Goal: Task Accomplishment & Management: Manage account settings

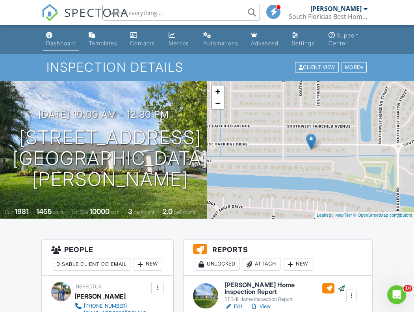
click at [59, 44] on div "Dashboard" at bounding box center [61, 43] width 30 height 7
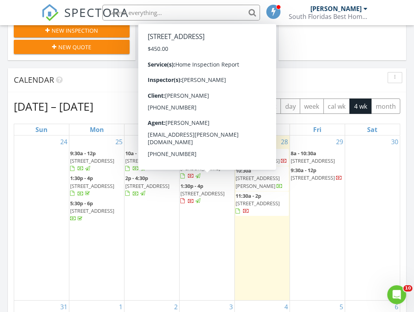
scroll to position [251, 0]
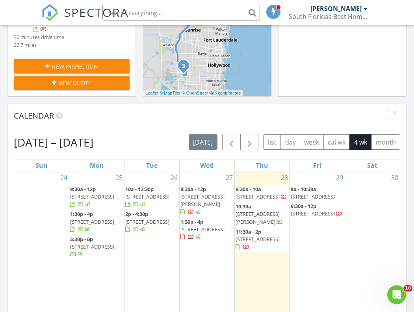
drag, startPoint x: 184, startPoint y: 203, endPoint x: 157, endPoint y: 192, distance: 29.2
click at [157, 193] on span "372 SE Oakridge Dr, Port St. Lucie 34984" at bounding box center [147, 196] width 44 height 7
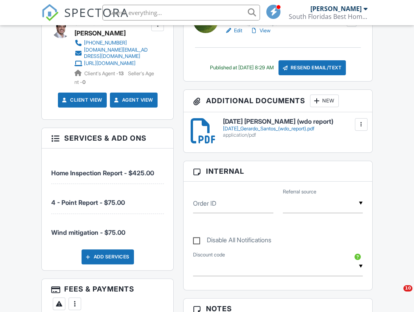
click at [358, 125] on div at bounding box center [361, 125] width 8 height 8
click at [280, 140] on div "8-26-25 Gerardo Santos (wdo report) 8-26-25_Gerardo_Santos_(wdo_report).pdf app…" at bounding box center [277, 130] width 179 height 25
click at [278, 128] on div "8-26-25_Gerardo_Santos_(wdo_report).pdf" at bounding box center [293, 129] width 140 height 6
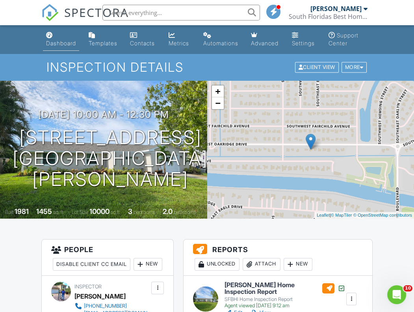
click at [51, 43] on div "Dashboard" at bounding box center [61, 43] width 30 height 7
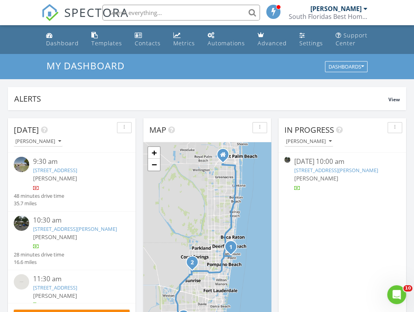
click at [189, 14] on input "text" at bounding box center [181, 13] width 158 height 16
type input "janis"
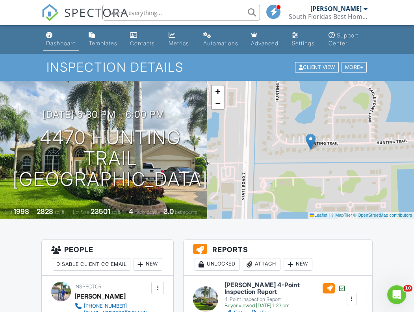
click at [52, 39] on link "Dashboard" at bounding box center [61, 39] width 36 height 22
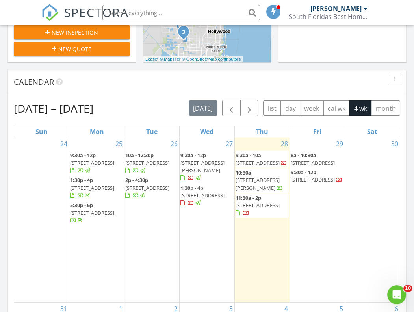
scroll to position [287, 0]
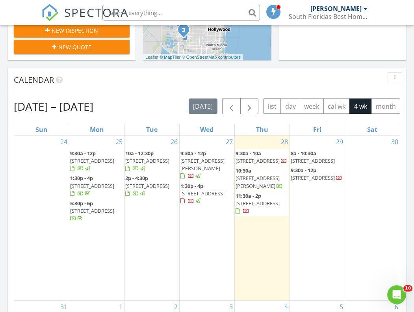
click at [197, 158] on span "34 Misty Meadow Dr, Boynton Beach 33436" at bounding box center [203, 164] width 44 height 15
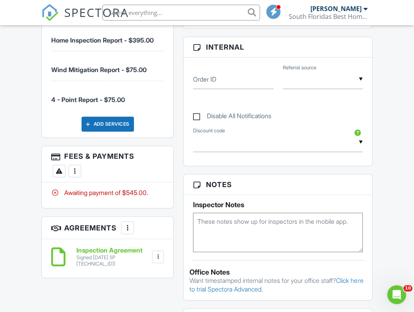
scroll to position [501, 0]
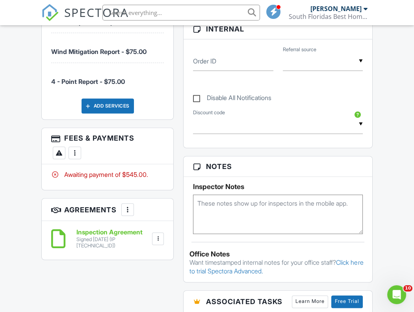
click at [71, 157] on div at bounding box center [75, 153] width 8 height 8
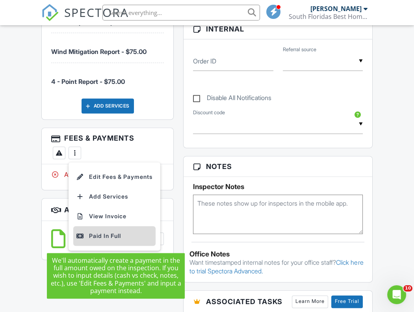
click at [97, 237] on div "Paid In Full" at bounding box center [114, 235] width 76 height 9
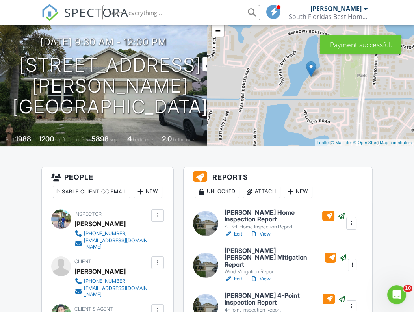
scroll to position [71, 0]
